Goal: Transaction & Acquisition: Purchase product/service

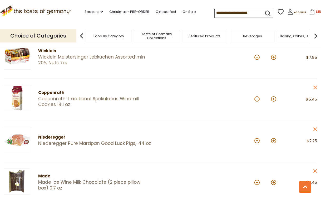
scroll to position [578, 0]
click at [272, 99] on button at bounding box center [273, 99] width 5 height 5
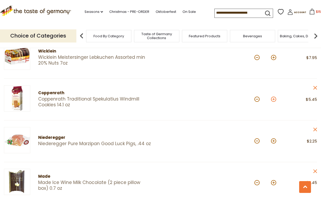
click at [272, 99] on button at bounding box center [273, 99] width 5 height 5
type input "*"
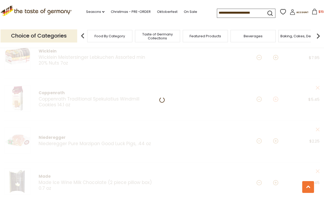
click at [272, 99] on div at bounding box center [162, 13] width 324 height 1023
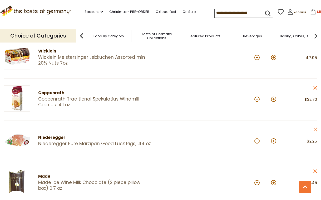
click at [60, 100] on link "Coppenrath Traditional Spekulatius Windmill Cookies 14.1 oz" at bounding box center [94, 101] width 113 height 11
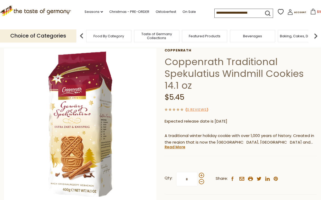
scroll to position [26, 0]
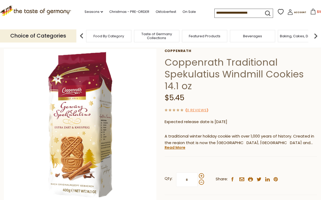
click at [310, 12] on icon at bounding box center [313, 12] width 6 height 6
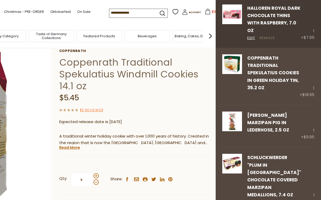
scroll to position [105, 0]
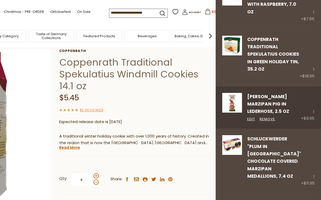
click at [257, 98] on link "[PERSON_NAME] Marzipan Pig in Lederhose, 2.5 oz" at bounding box center [268, 104] width 42 height 21
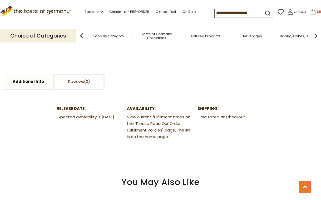
scroll to position [210, 0]
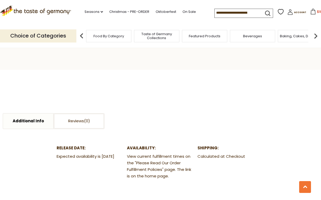
click at [310, 12] on icon at bounding box center [313, 12] width 6 height 6
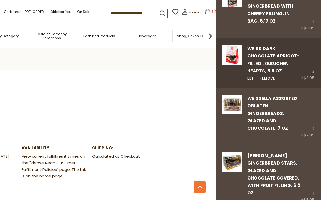
scroll to position [421, 0]
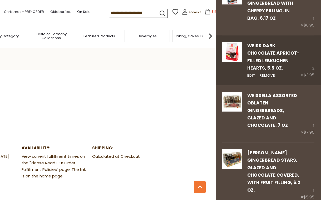
click at [267, 49] on div "Weiss Dark Chocolate Apricot-Filled Lebkuchen Hearts, 5.5 oz. Edit Remove" at bounding box center [271, 60] width 59 height 37
click at [258, 43] on link "Weiss Dark Chocolate Apricot-Filled Lebkuchen Hearts, 5.5 oz." at bounding box center [273, 57] width 52 height 29
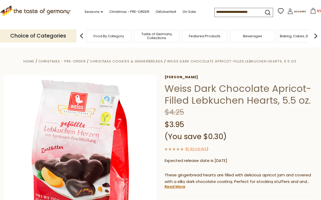
click at [310, 12] on icon at bounding box center [312, 11] width 5 height 6
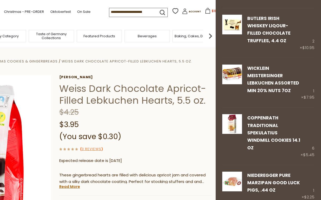
scroll to position [631, 0]
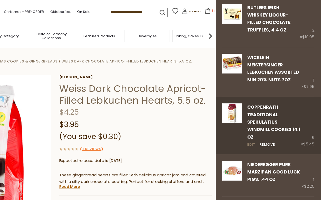
click at [249, 142] on link "Edit" at bounding box center [251, 145] width 8 height 6
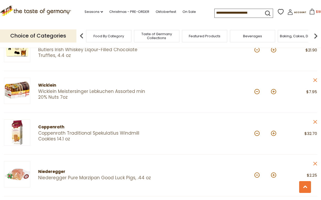
scroll to position [552, 0]
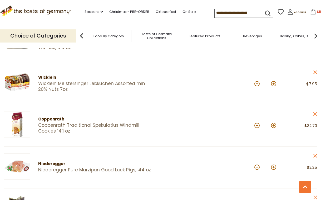
click at [273, 125] on button at bounding box center [273, 125] width 5 height 5
type input "*"
click at [273, 125] on button at bounding box center [273, 125] width 5 height 5
type input "*"
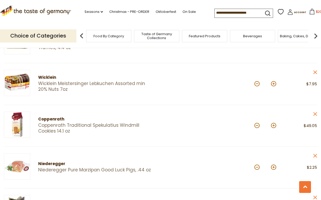
click at [273, 126] on button at bounding box center [273, 125] width 5 height 5
type input "**"
